Goal: Check status: Check status

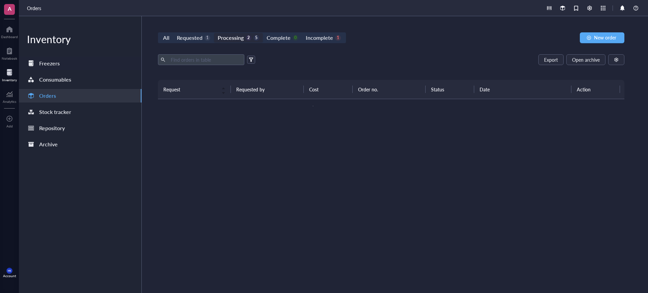
click at [66, 68] on div "Freezers" at bounding box center [80, 64] width 123 height 14
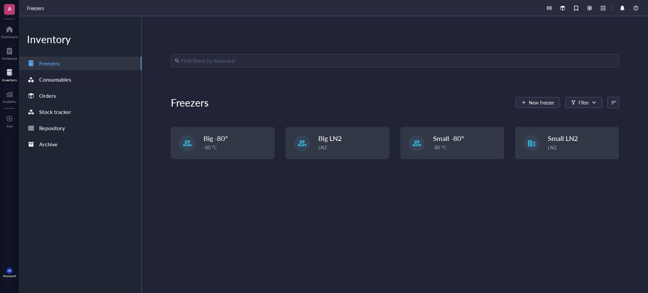
click at [57, 84] on div "Consumables" at bounding box center [80, 80] width 123 height 14
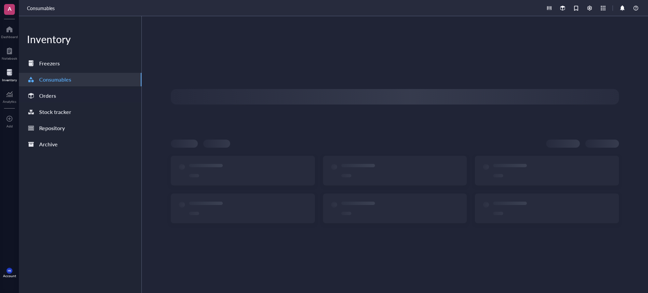
click at [55, 96] on div "Orders" at bounding box center [47, 95] width 17 height 9
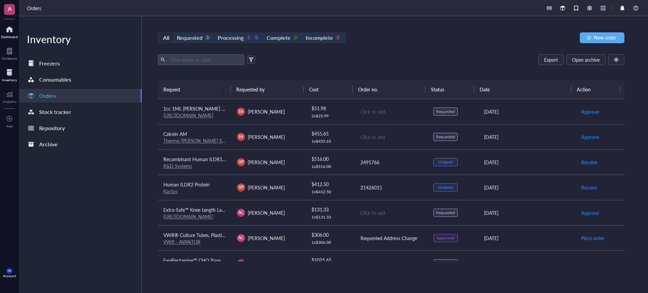
click at [6, 26] on div at bounding box center [9, 29] width 17 height 11
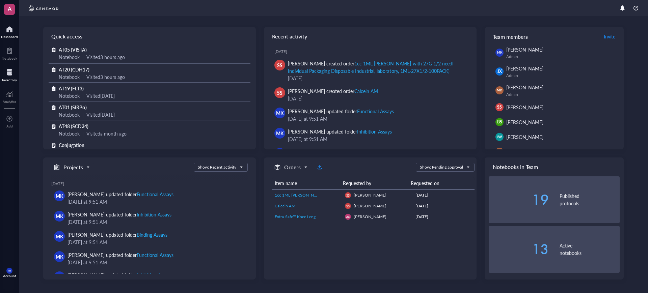
drag, startPoint x: 8, startPoint y: 74, endPoint x: 13, endPoint y: 81, distance: 8.2
click at [8, 74] on div at bounding box center [9, 72] width 15 height 11
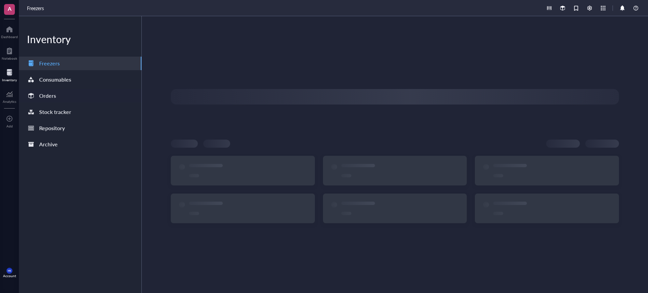
click at [36, 95] on div at bounding box center [31, 96] width 11 height 11
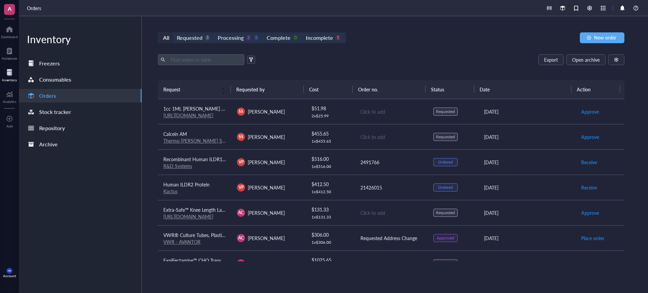
click at [223, 135] on div "Calcein AM Thermo Fisher Scientific" at bounding box center [194, 137] width 63 height 14
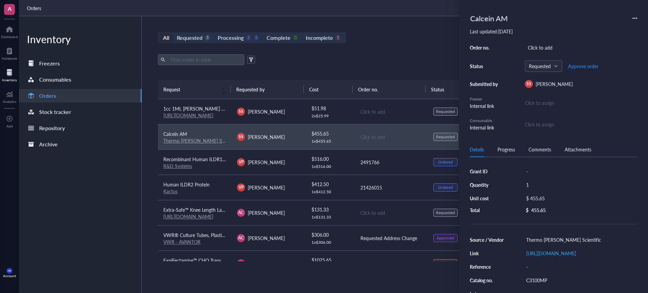
click at [211, 120] on td "1cc 1ML Syring with 27G 1/2 needl Individual Packaging Disposable Industrial, l…" at bounding box center [195, 111] width 74 height 25
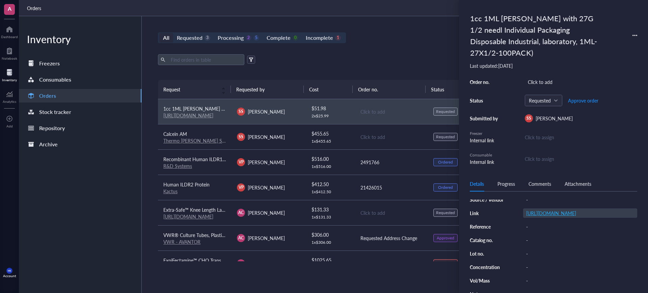
scroll to position [84, 0]
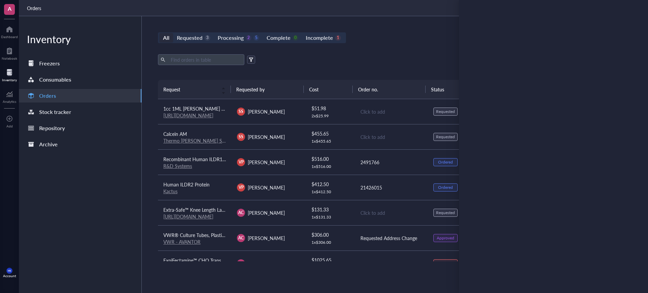
click at [390, 72] on div "Export Open archive Requester Requested on Source / Vendor Last updated" at bounding box center [391, 67] width 467 height 26
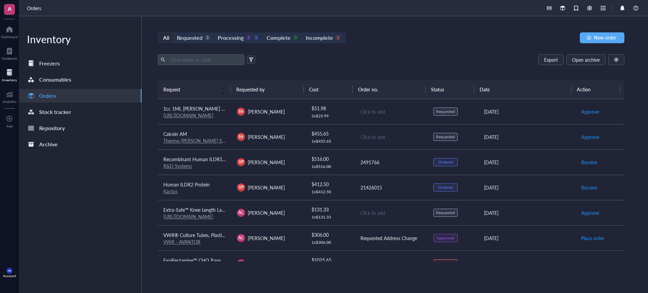
click at [312, 105] on div "$ 51.98" at bounding box center [331, 108] width 38 height 7
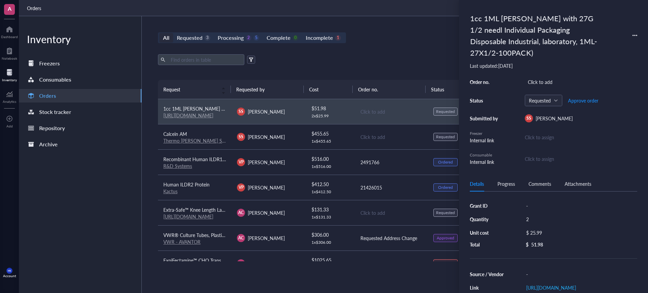
click at [382, 66] on div "Export Open archive Requester Requested on Source / Vendor Last updated" at bounding box center [391, 67] width 467 height 26
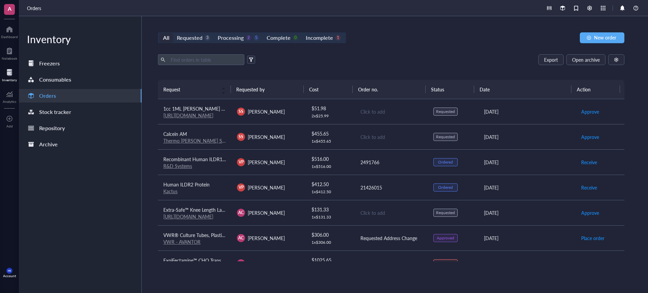
click at [347, 110] on td "$ 51.98 2 x $ 25.99" at bounding box center [330, 111] width 49 height 25
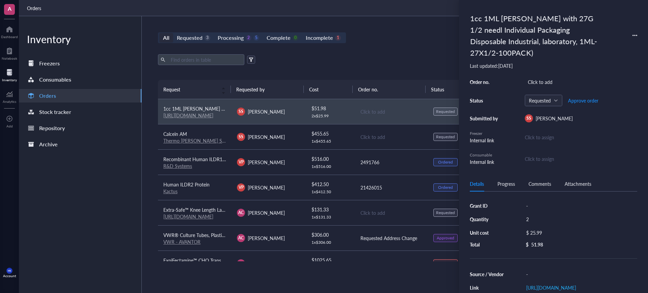
click at [357, 128] on td "Click to add" at bounding box center [392, 136] width 74 height 25
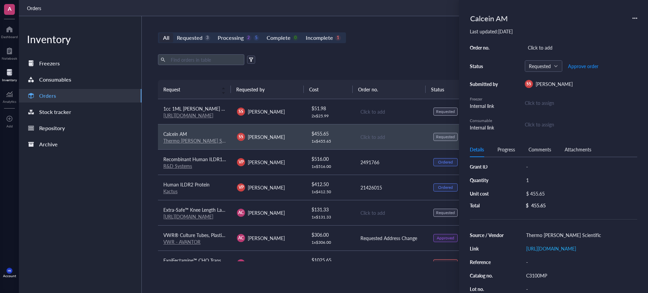
scroll to position [0, 0]
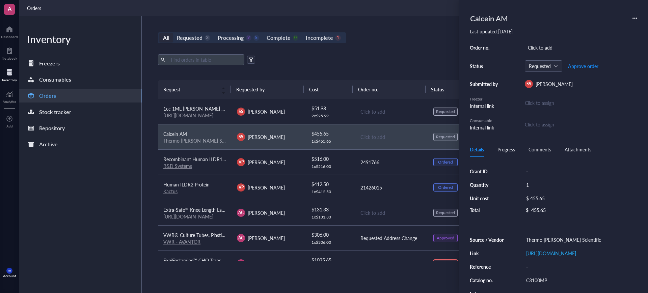
click at [385, 69] on div "Export Open archive Requester Requested on Source / Vendor Last updated" at bounding box center [391, 67] width 467 height 26
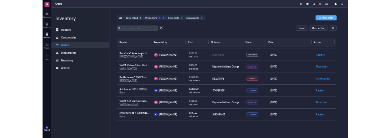
scroll to position [116, 0]
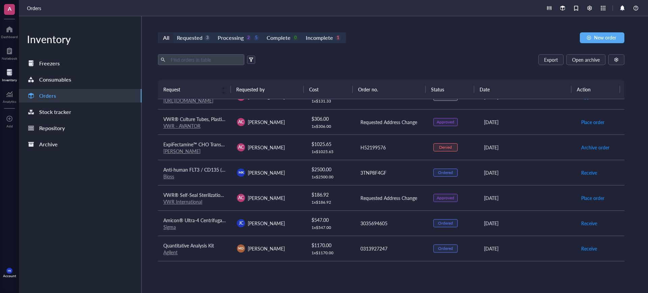
drag, startPoint x: 369, startPoint y: 119, endPoint x: 437, endPoint y: 62, distance: 88.5
click at [390, 62] on div "Export Open archive" at bounding box center [391, 59] width 467 height 11
click at [390, 54] on div "All Requested 3 Processing 2 5 Complete 0 Incomplete 1 New order Export Open ar…" at bounding box center [391, 154] width 499 height 277
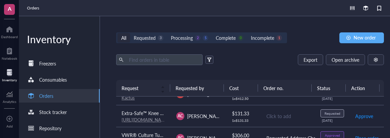
scroll to position [79, 0]
